Goal: Check status

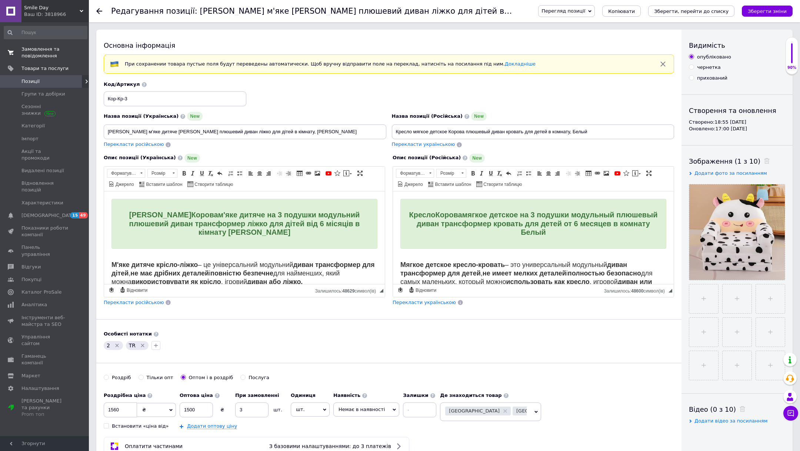
click at [31, 56] on span "Замовлення та повідомлення" at bounding box center [44, 52] width 47 height 13
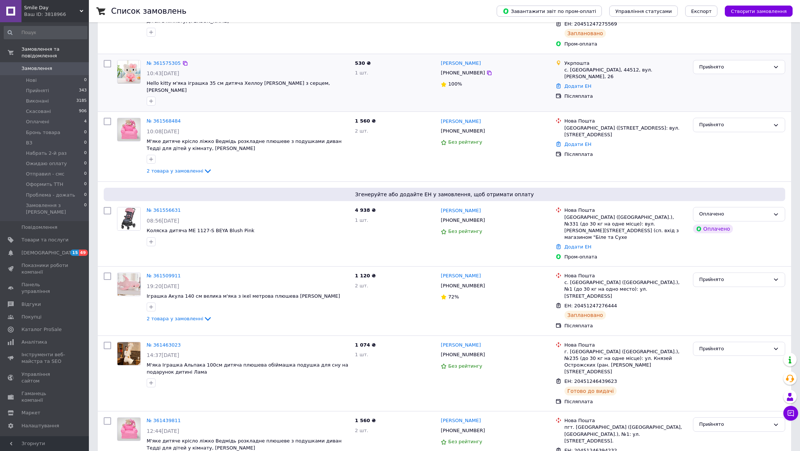
scroll to position [268, 0]
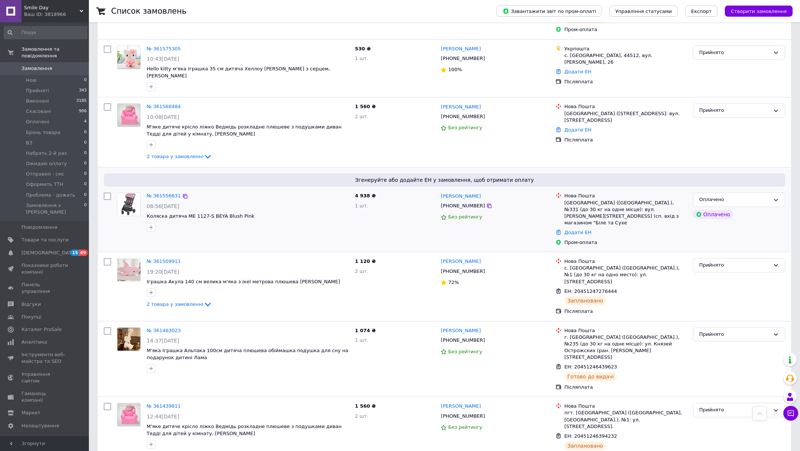
click at [161, 203] on span "08:56[DATE]" at bounding box center [163, 206] width 33 height 6
click at [161, 193] on link "№ 361556631" at bounding box center [164, 196] width 34 height 6
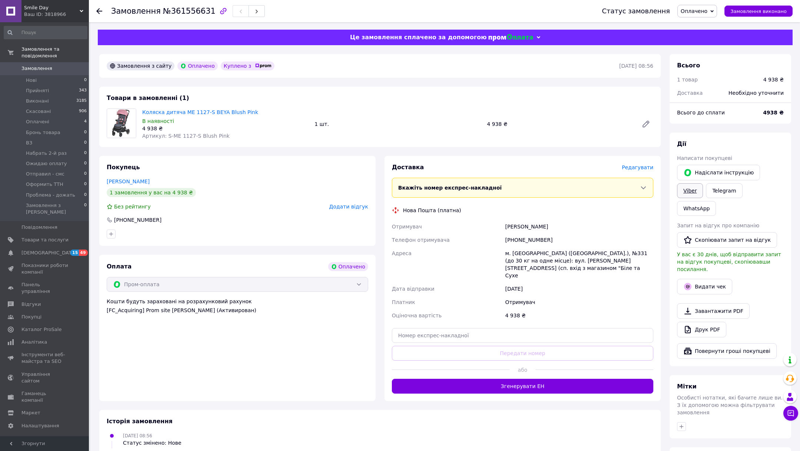
click at [689, 194] on link "Viber" at bounding box center [690, 190] width 26 height 15
drag, startPoint x: 170, startPoint y: 136, endPoint x: 229, endPoint y: 136, distance: 59.2
click at [229, 136] on div "Артикул: S-ME 1127-S Blush Pink" at bounding box center [225, 135] width 166 height 7
copy span "ME 1127-S Blush Pink"
click at [228, 113] on link "Коляска дитяча ME 1127-S BEYA Blush Pink" at bounding box center [200, 112] width 116 height 6
